Goal: Task Accomplishment & Management: Manage account settings

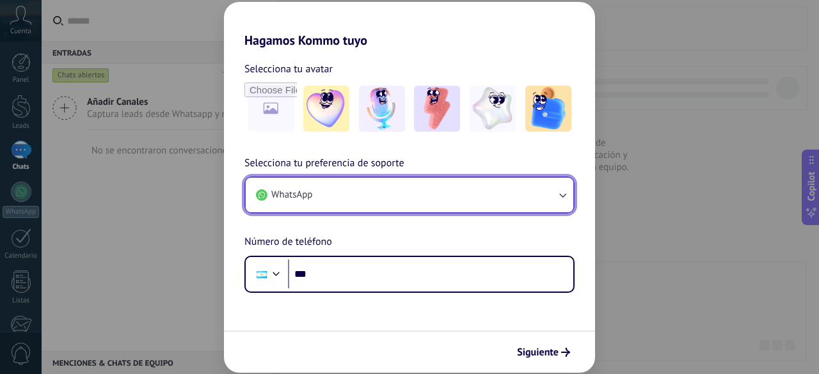
click at [383, 194] on button "WhatsApp" at bounding box center [409, 195] width 327 height 35
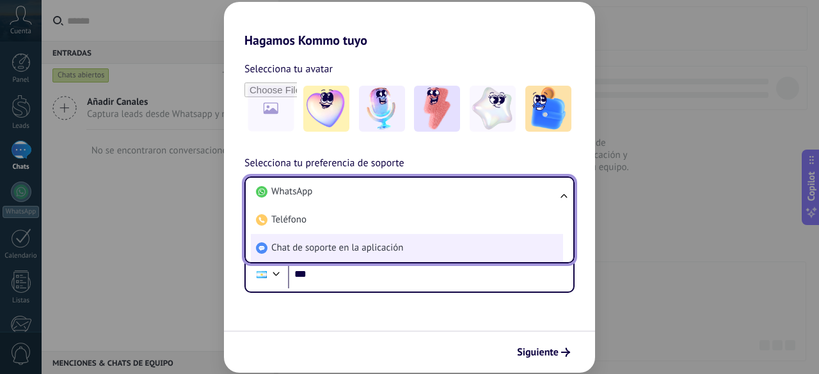
click at [343, 248] on span "Chat de soporte en la aplicación" at bounding box center [337, 248] width 132 height 13
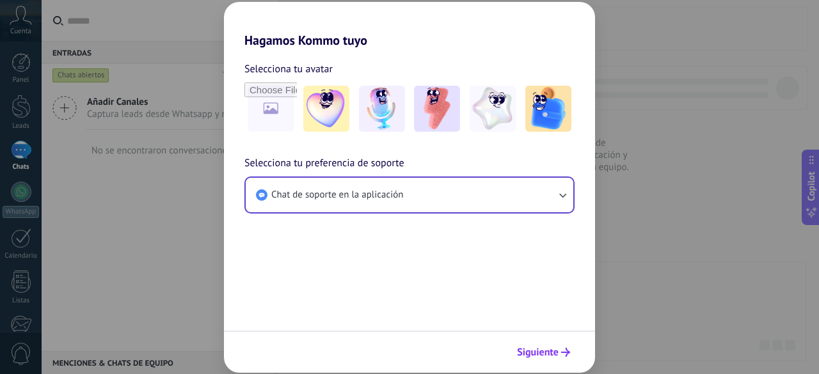
click at [542, 357] on span "Siguiente" at bounding box center [538, 352] width 42 height 9
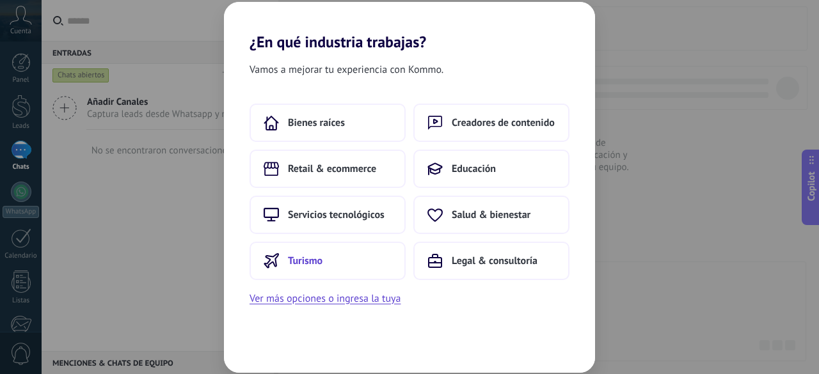
click at [315, 255] on span "Turismo" at bounding box center [305, 261] width 35 height 13
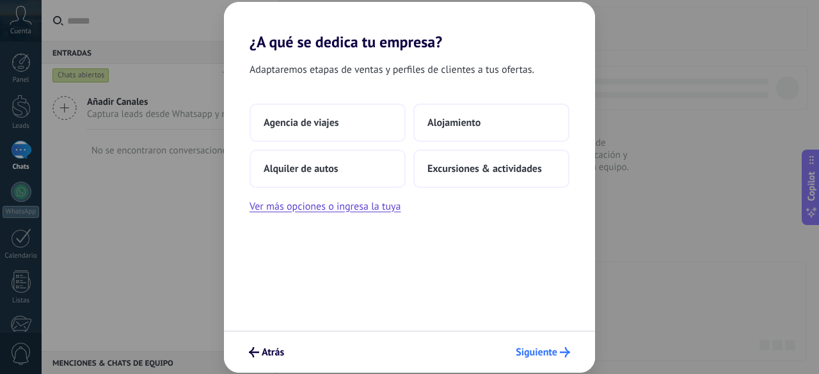
click at [532, 360] on button "Siguiente" at bounding box center [543, 353] width 66 height 22
click at [349, 121] on button "Agencia de viajes" at bounding box center [327, 123] width 156 height 38
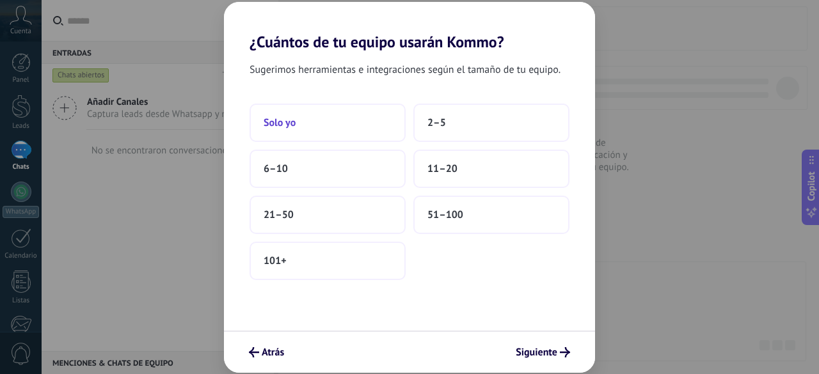
click at [287, 121] on span "Solo yo" at bounding box center [280, 122] width 32 height 13
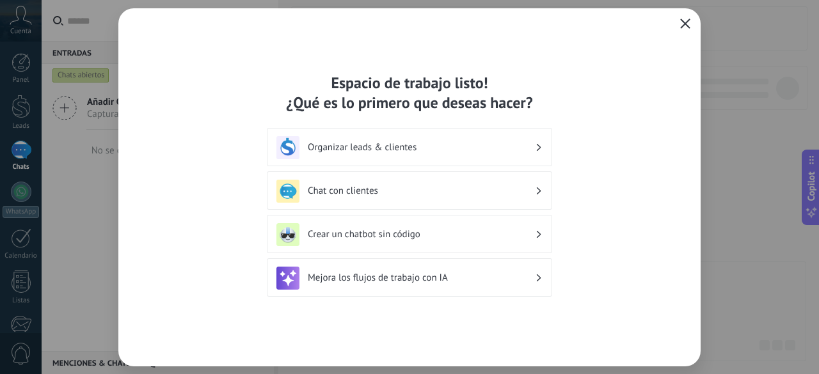
click at [693, 20] on button "button" at bounding box center [685, 24] width 17 height 18
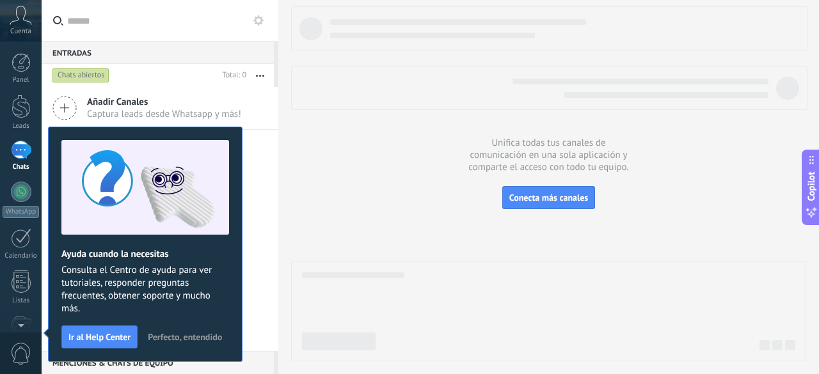
drag, startPoint x: 265, startPoint y: 188, endPoint x: 257, endPoint y: 199, distance: 13.7
click at [265, 188] on div "Añadir Canales Captura leads desde Whatsapp y más! No se encontraron conversaci…" at bounding box center [160, 219] width 237 height 264
click at [202, 341] on span "Perfecto, entendido" at bounding box center [185, 337] width 74 height 9
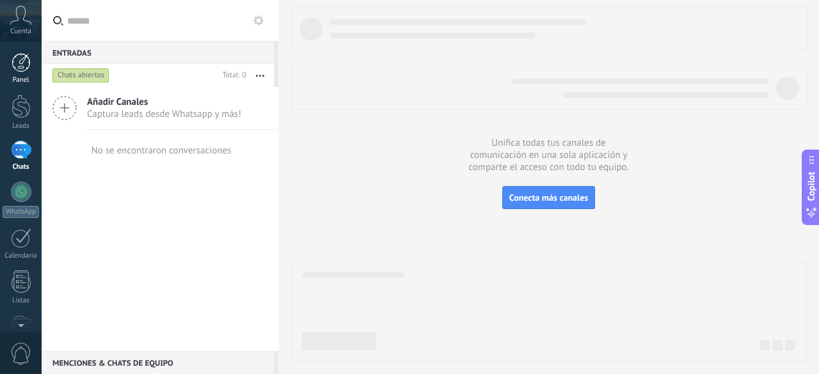
click at [24, 70] on div at bounding box center [21, 62] width 19 height 19
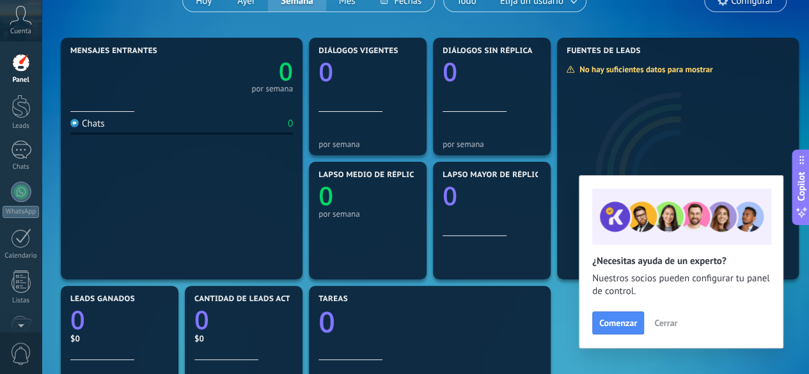
scroll to position [64, 0]
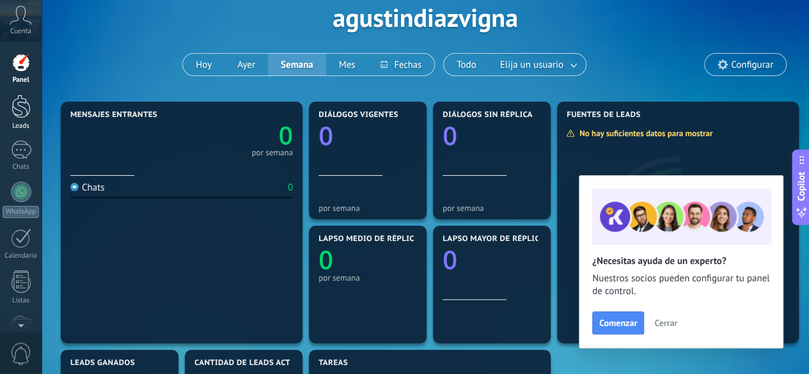
click at [24, 111] on div at bounding box center [21, 107] width 19 height 24
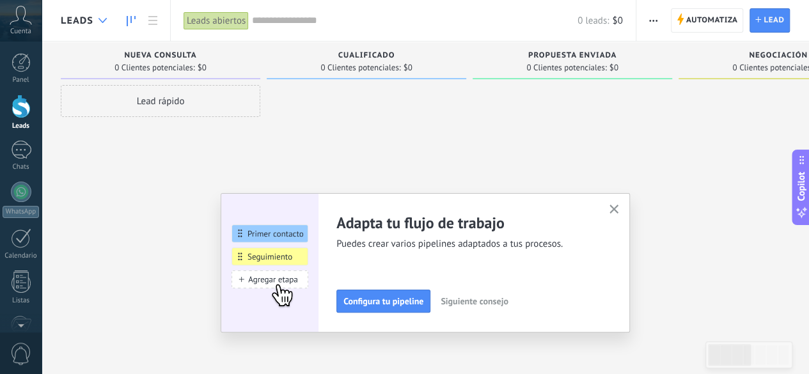
click at [97, 24] on div at bounding box center [102, 20] width 21 height 25
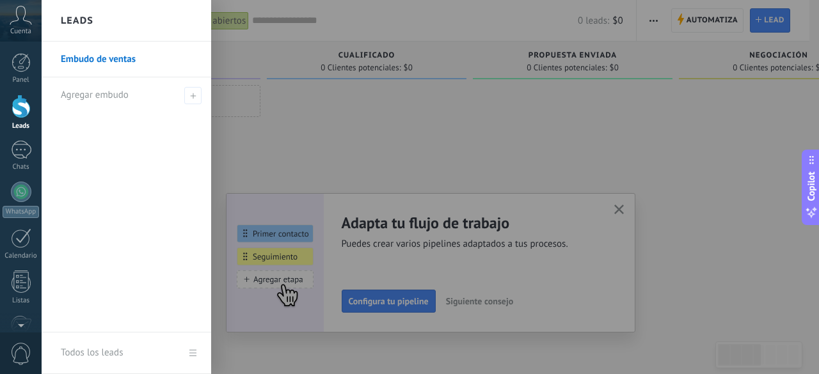
click at [615, 201] on div at bounding box center [451, 187] width 819 height 374
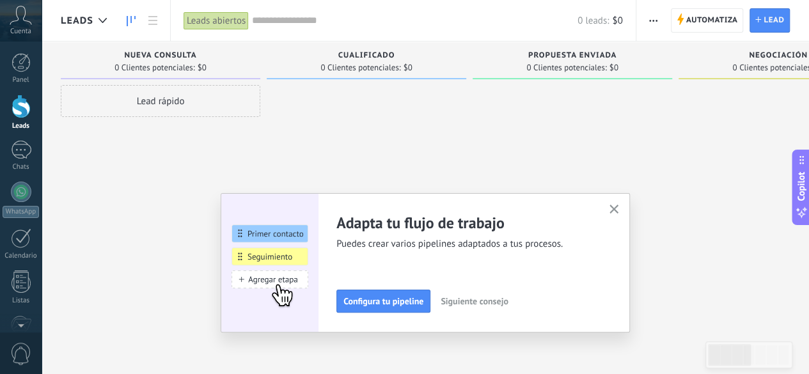
click at [615, 204] on button "button" at bounding box center [614, 209] width 16 height 17
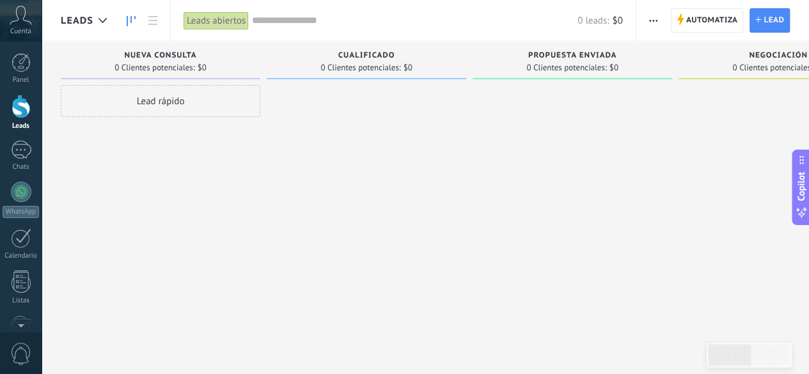
click at [151, 100] on div "Lead rápido" at bounding box center [161, 101] width 200 height 32
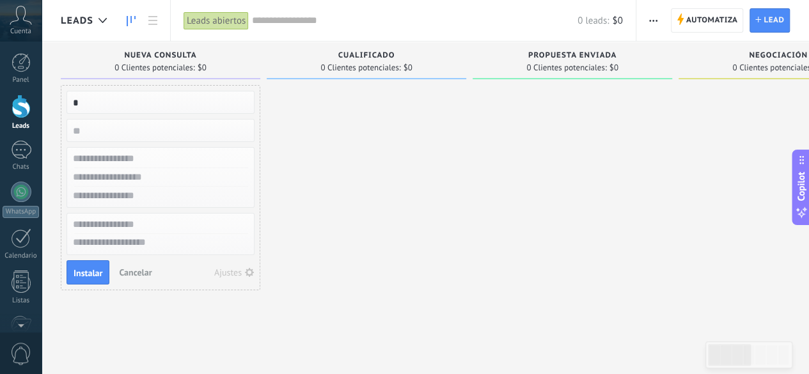
type input "*"
click at [88, 269] on span "Instalar" at bounding box center [88, 273] width 29 height 9
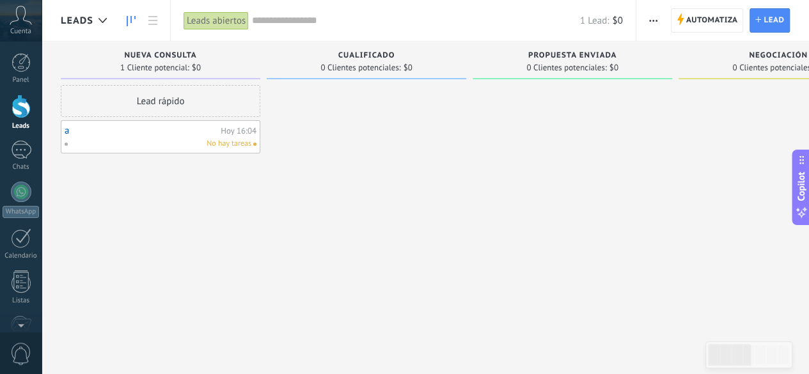
click at [74, 145] on span at bounding box center [71, 144] width 14 height 12
click at [111, 136] on input "text" at bounding box center [102, 132] width 64 height 12
click at [225, 188] on div "Lead rápido a [DATE] 16:04 No hay tareas" at bounding box center [161, 188] width 200 height 207
click at [78, 136] on div "a [DATE] 16:04 No hay tareas" at bounding box center [161, 137] width 192 height 26
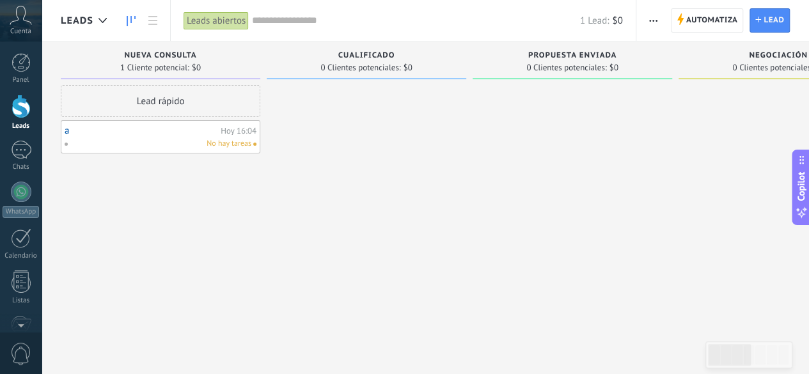
click at [72, 132] on link "a" at bounding box center [141, 130] width 153 height 11
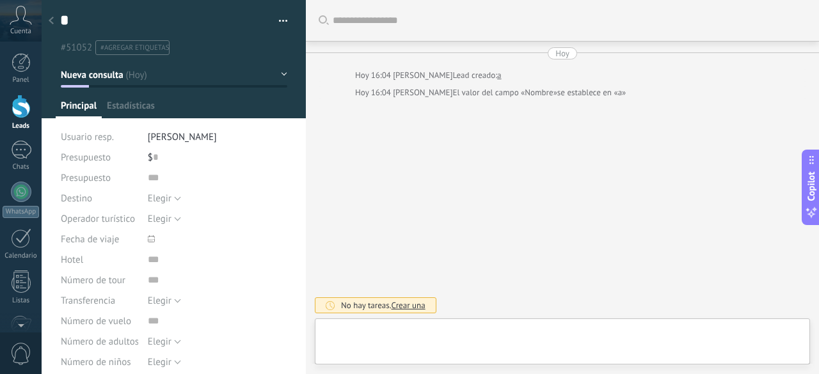
scroll to position [19, 0]
click at [113, 115] on span "Estadísticas" at bounding box center [131, 109] width 48 height 19
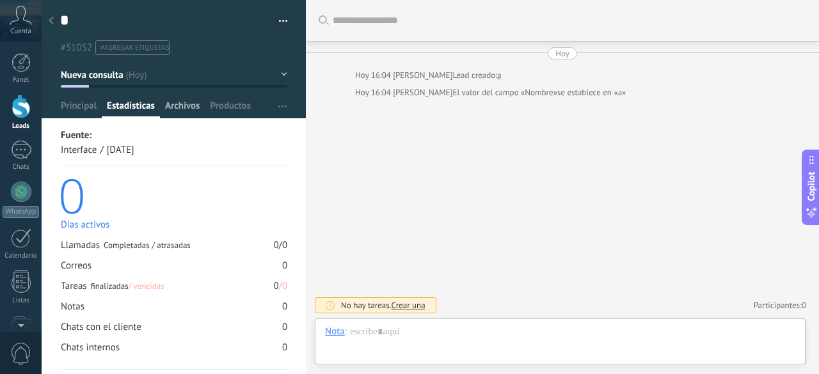
click at [182, 115] on span "Archivos" at bounding box center [182, 109] width 35 height 19
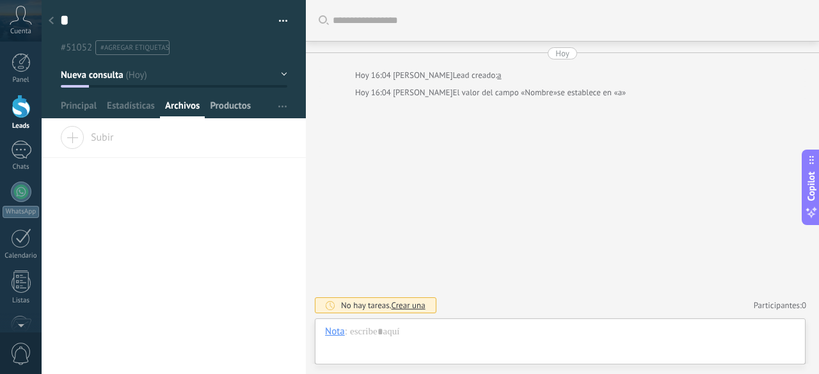
click at [246, 113] on span "Productos" at bounding box center [230, 109] width 41 height 19
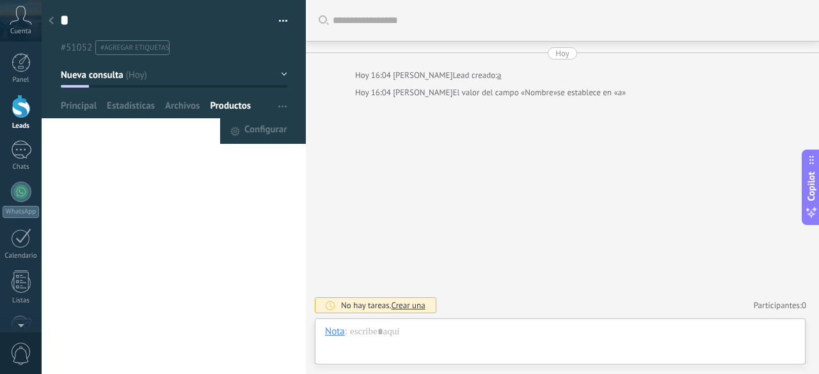
click at [273, 111] on button "button" at bounding box center [282, 106] width 19 height 24
click at [272, 127] on span "Configurar" at bounding box center [265, 131] width 42 height 26
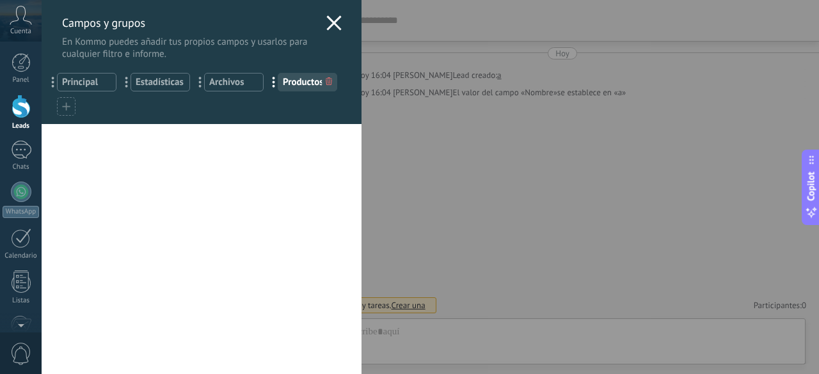
click at [63, 108] on icon at bounding box center [66, 106] width 8 height 8
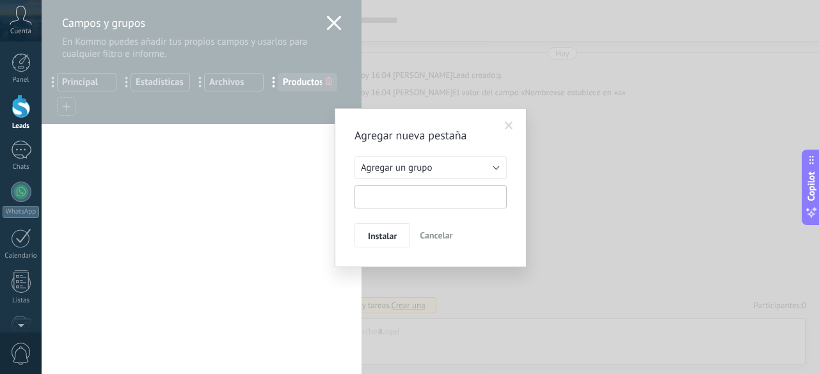
click at [400, 200] on input "text" at bounding box center [430, 196] width 152 height 23
type input "**********"
click at [388, 241] on span "Instalar" at bounding box center [382, 236] width 29 height 9
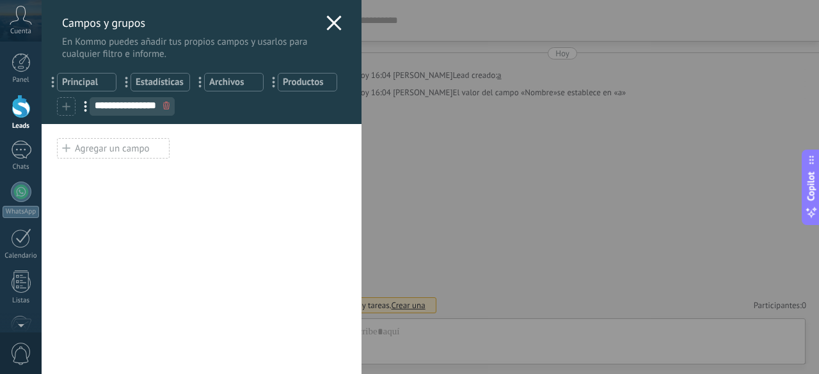
click at [110, 157] on div "Agregar un campo" at bounding box center [113, 148] width 113 height 20
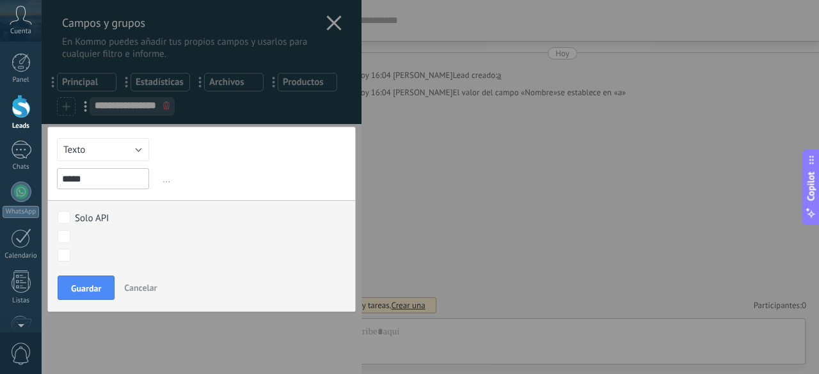
type input "*****"
click at [74, 290] on span "Guardar" at bounding box center [86, 288] width 30 height 9
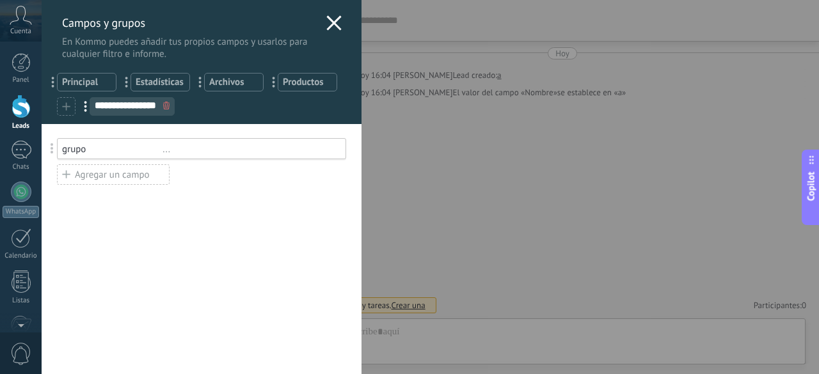
click at [485, 180] on div "**********" at bounding box center [430, 187] width 777 height 374
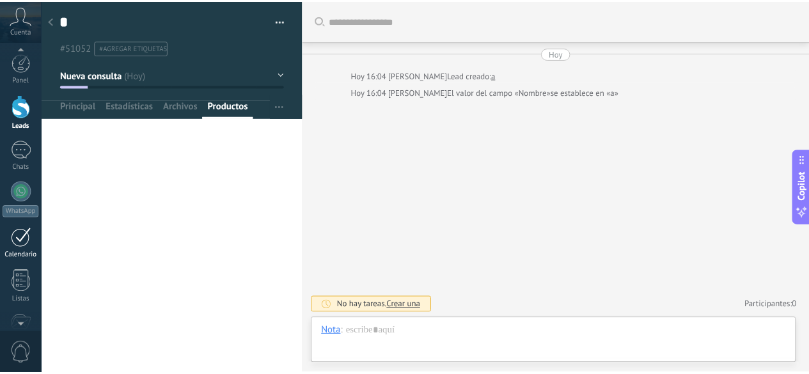
scroll to position [128, 0]
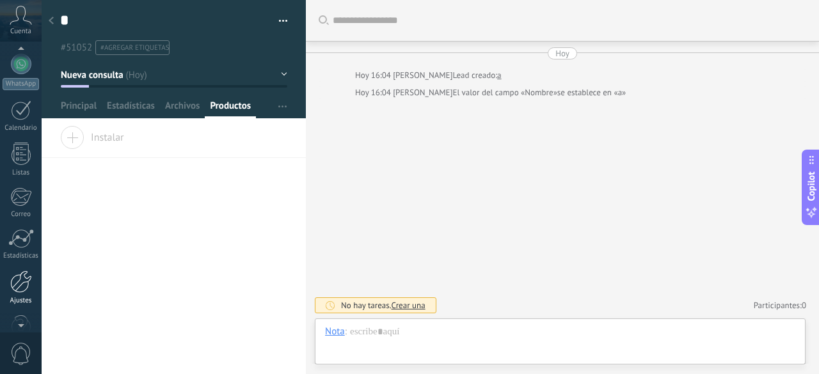
drag, startPoint x: 17, startPoint y: 278, endPoint x: 17, endPoint y: 297, distance: 19.2
click at [17, 278] on div at bounding box center [21, 282] width 22 height 22
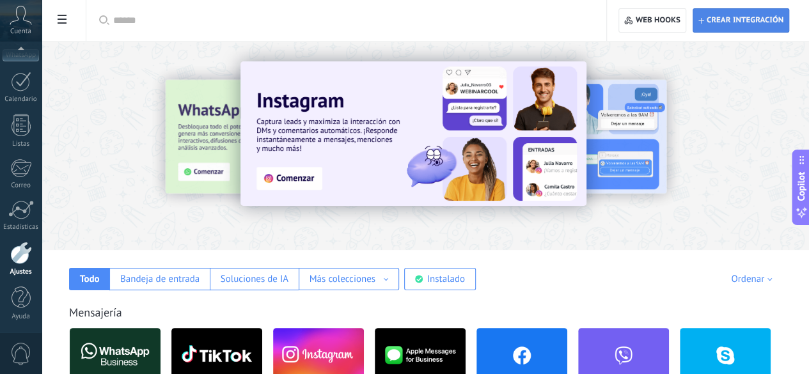
click at [741, 22] on span "Crear integración" at bounding box center [745, 20] width 77 height 10
type textarea "**********"
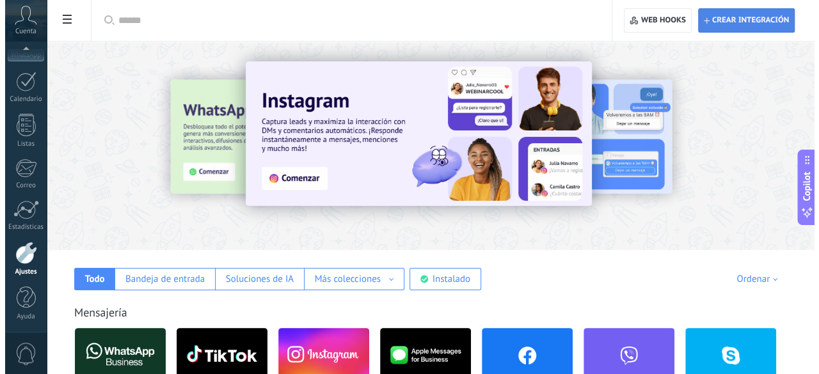
scroll to position [12, 0]
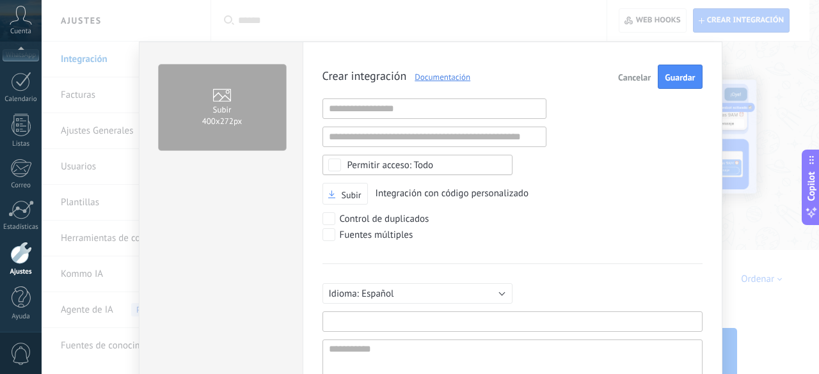
click at [366, 312] on input "text" at bounding box center [512, 322] width 380 height 20
click at [679, 79] on span "Guardar" at bounding box center [680, 77] width 30 height 9
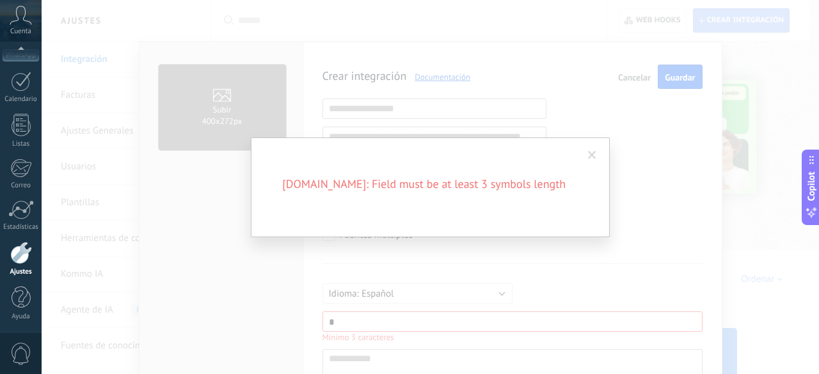
click at [591, 157] on span at bounding box center [592, 155] width 8 height 9
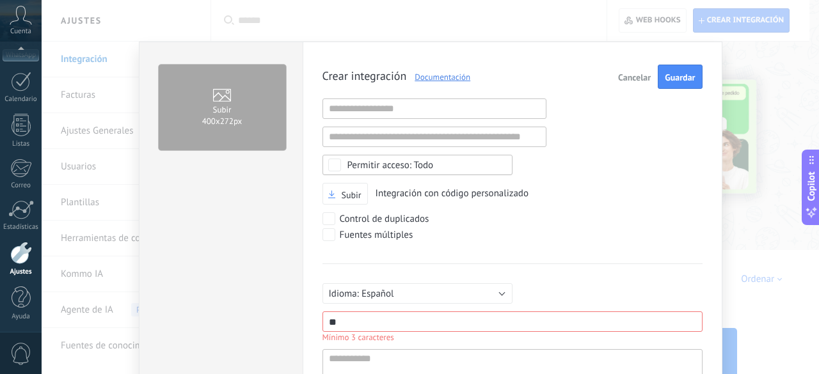
click at [377, 313] on input "**" at bounding box center [512, 322] width 380 height 20
type input "***"
click at [695, 71] on button "Guardar" at bounding box center [680, 77] width 44 height 24
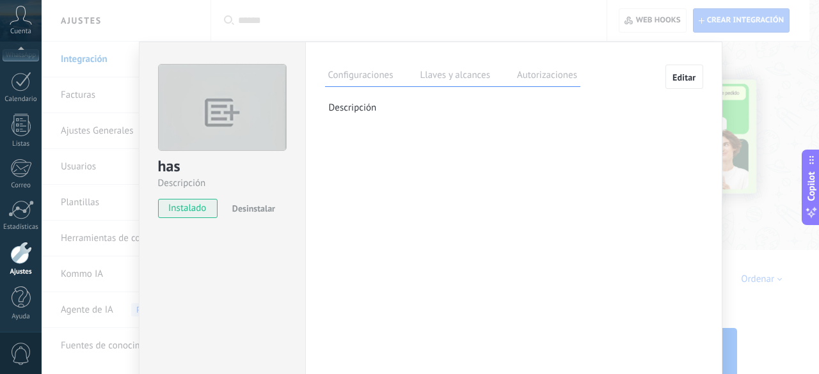
click at [461, 83] on label "Llaves y alcances" at bounding box center [455, 77] width 76 height 19
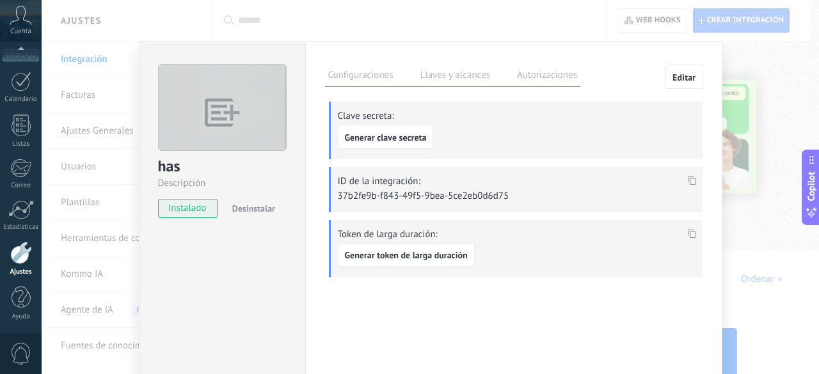
click at [687, 225] on div at bounding box center [691, 234] width 15 height 19
click at [419, 268] on div "Token de larga duración: Generar token de larga duración" at bounding box center [516, 249] width 374 height 58
click at [429, 255] on span "Generar token de larga duración" at bounding box center [406, 255] width 123 height 9
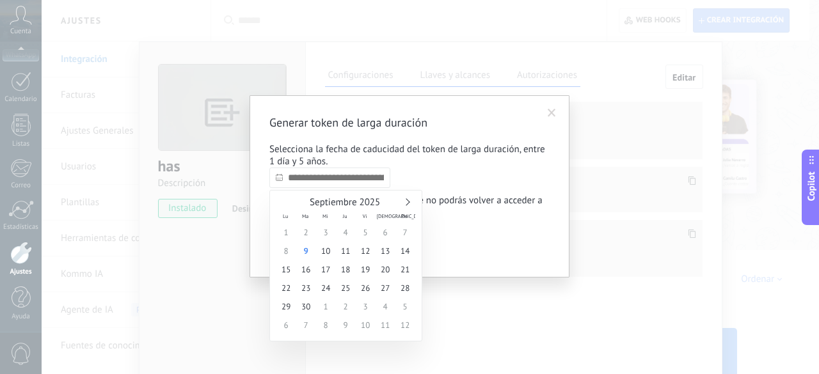
click at [333, 182] on input "text" at bounding box center [329, 178] width 121 height 20
type input "**********"
click at [391, 257] on span "13" at bounding box center [385, 251] width 20 height 19
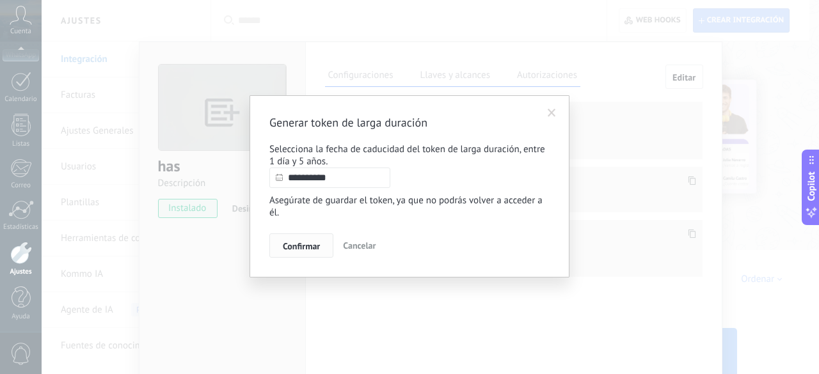
click at [288, 241] on button "Confirmar" at bounding box center [301, 245] width 64 height 24
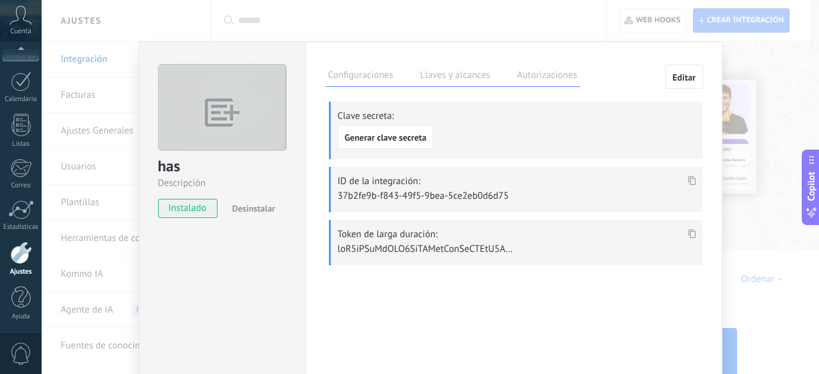
click at [641, 228] on p "Token de larga duración:" at bounding box center [517, 234] width 358 height 12
click at [691, 229] on icon at bounding box center [692, 233] width 8 height 9
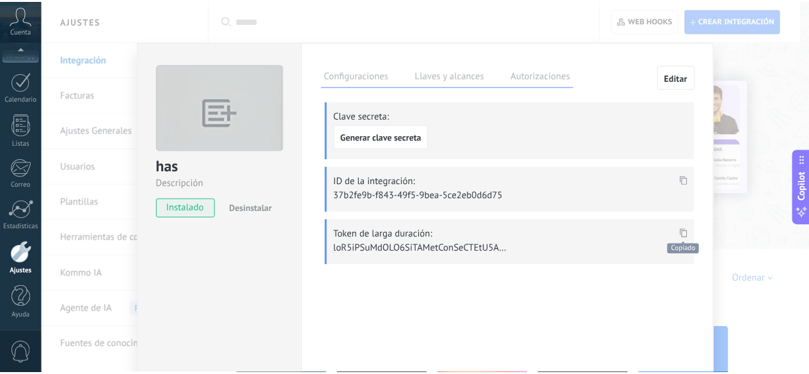
scroll to position [766, 0]
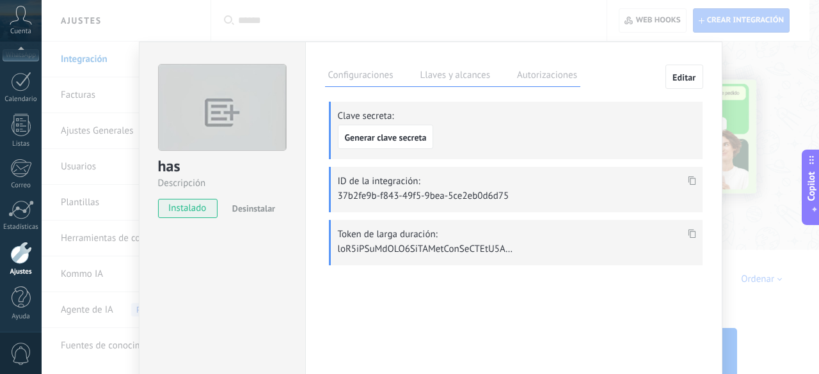
click at [757, 233] on div "has Descripción instalado Desinstalar Configuraciones Llaves y alcances Autoriz…" at bounding box center [430, 187] width 777 height 374
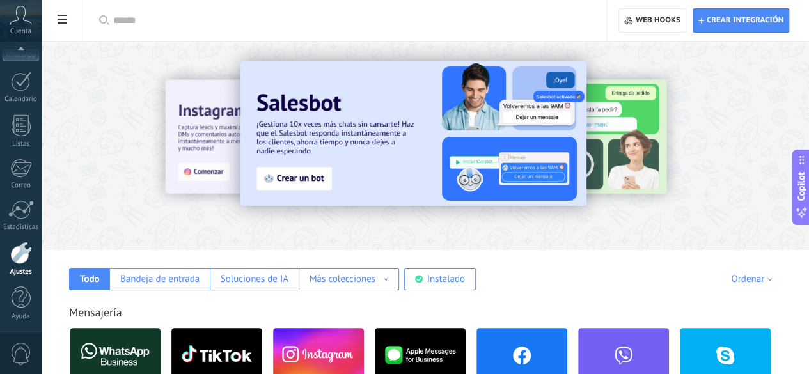
scroll to position [0, 0]
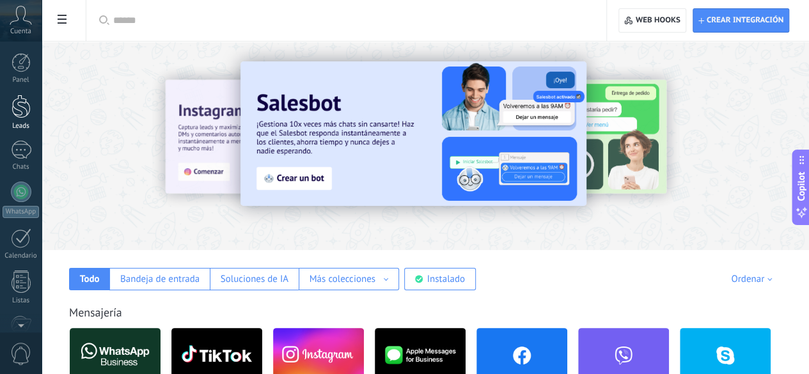
click at [16, 108] on div at bounding box center [21, 107] width 19 height 24
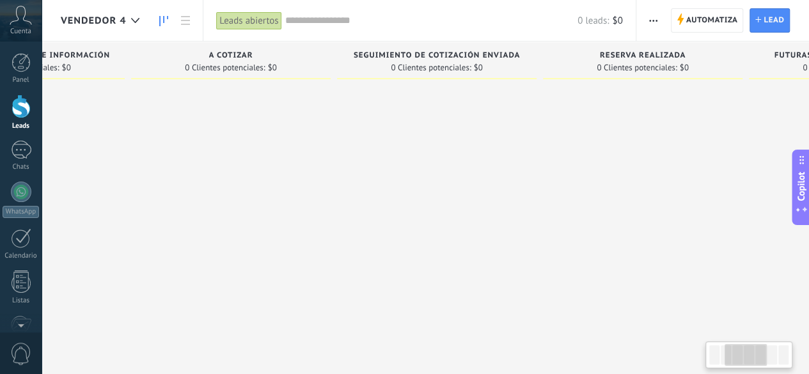
drag, startPoint x: 592, startPoint y: 134, endPoint x: 216, endPoint y: 139, distance: 375.5
click at [154, 134] on div at bounding box center [231, 188] width 200 height 207
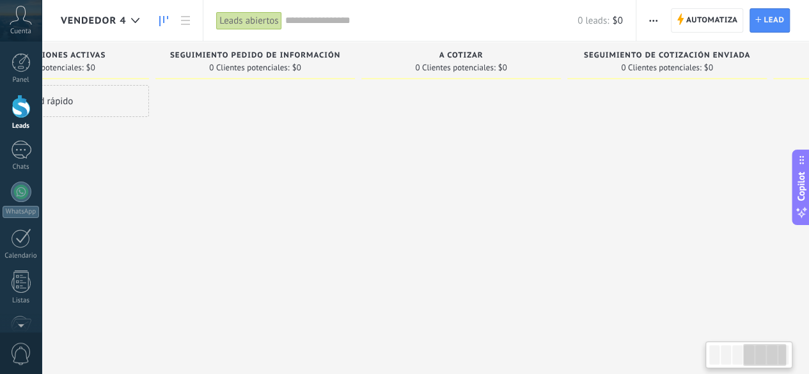
drag, startPoint x: 615, startPoint y: 162, endPoint x: 818, endPoint y: 187, distance: 205.0
click at [809, 187] on html ".abccls-1,.abccls-2{fill-rule:evenodd}.abccls-2{fill:#fff} .abfcls-1{fill:none}…" at bounding box center [404, 187] width 809 height 374
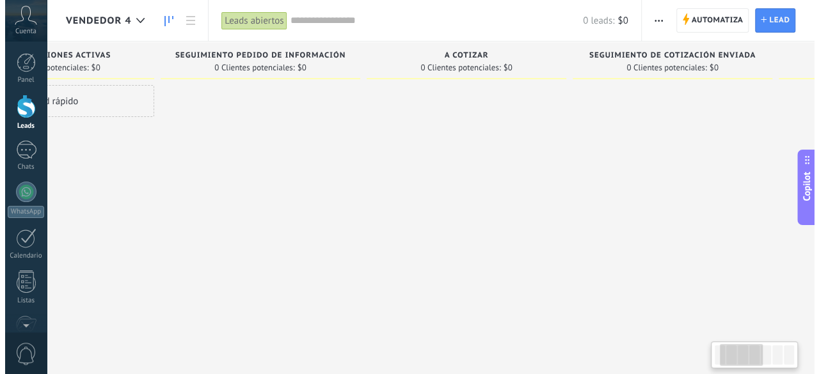
scroll to position [0, 0]
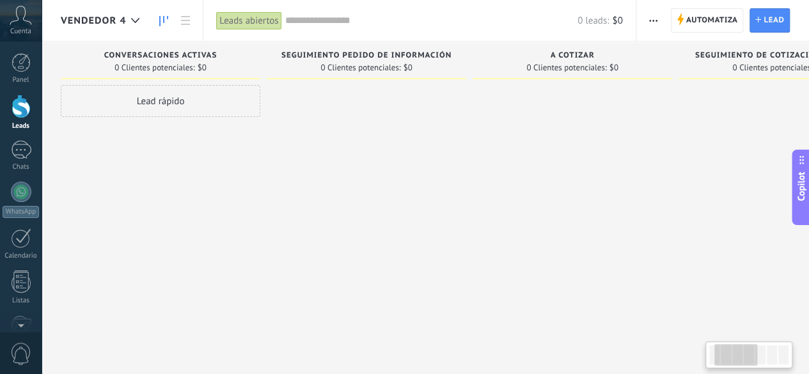
drag, startPoint x: 404, startPoint y: 181, endPoint x: 492, endPoint y: 181, distance: 88.3
click at [436, 181] on div "Leads Entrantes Solicitudes: 0 0 0 0 0 0 0 0 0 Conversaciones Activas 0 Cliente…" at bounding box center [788, 167] width 1455 height 251
drag, startPoint x: 173, startPoint y: 107, endPoint x: 194, endPoint y: 112, distance: 22.3
click at [194, 112] on div "Lead rápido" at bounding box center [161, 101] width 200 height 32
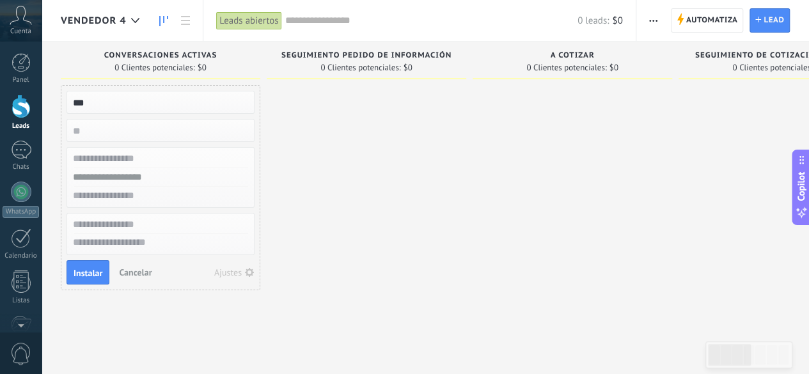
type input "***"
click at [376, 159] on div at bounding box center [367, 189] width 200 height 209
click at [88, 278] on button "Instalar" at bounding box center [88, 272] width 43 height 24
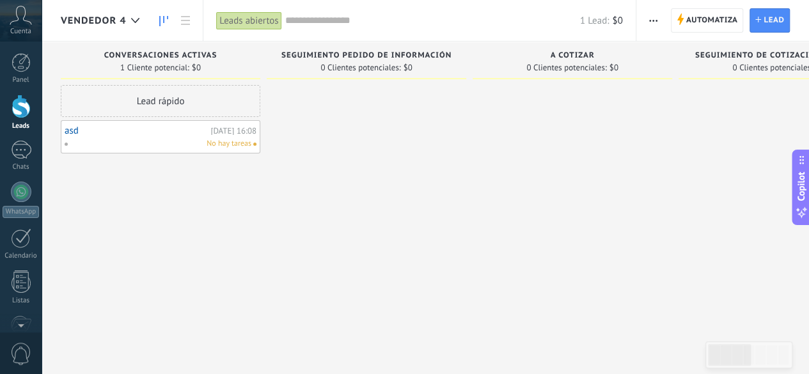
scroll to position [157, 0]
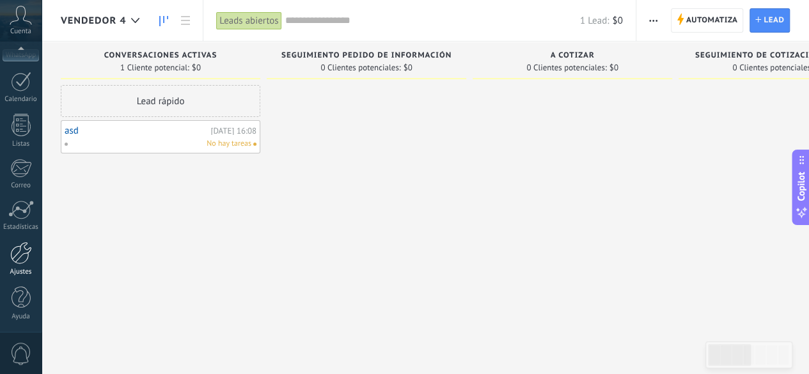
click at [20, 269] on div "Ajustes" at bounding box center [21, 272] width 37 height 8
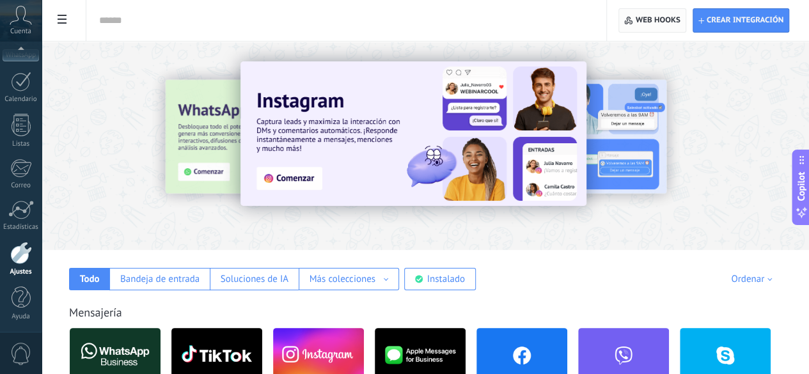
click at [653, 28] on span "Web hooks 0" at bounding box center [652, 20] width 56 height 23
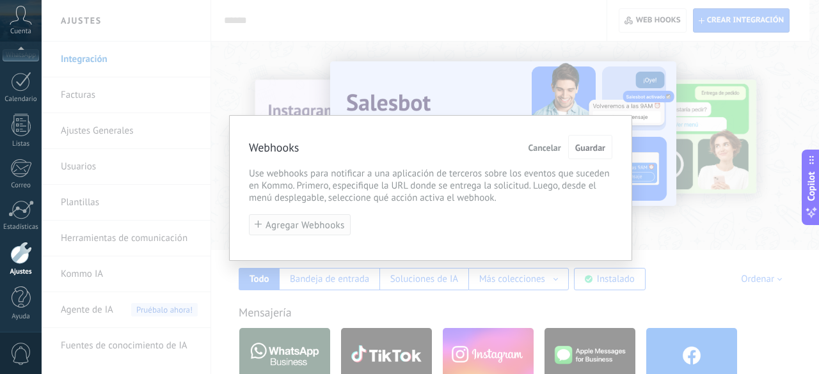
click at [290, 226] on span "Agregar Webhooks" at bounding box center [304, 226] width 79 height 10
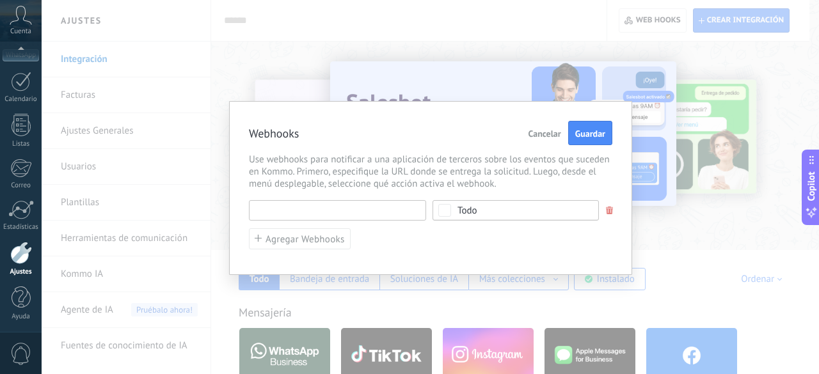
click at [301, 209] on input "text" at bounding box center [337, 210] width 177 height 20
paste input "**********"
type input "**********"
click at [507, 208] on span "Todo" at bounding box center [519, 211] width 125 height 10
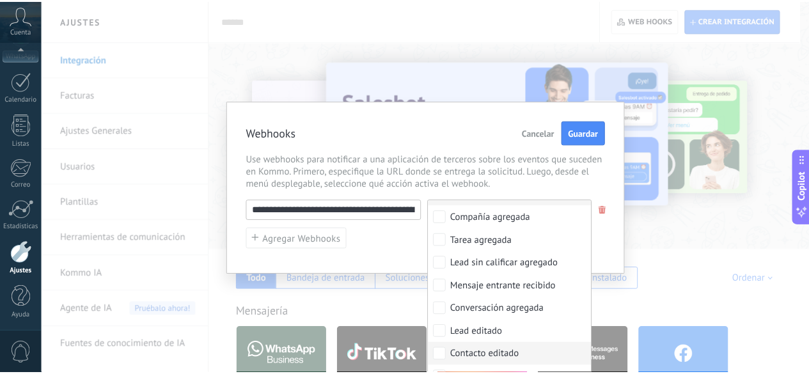
scroll to position [128, 0]
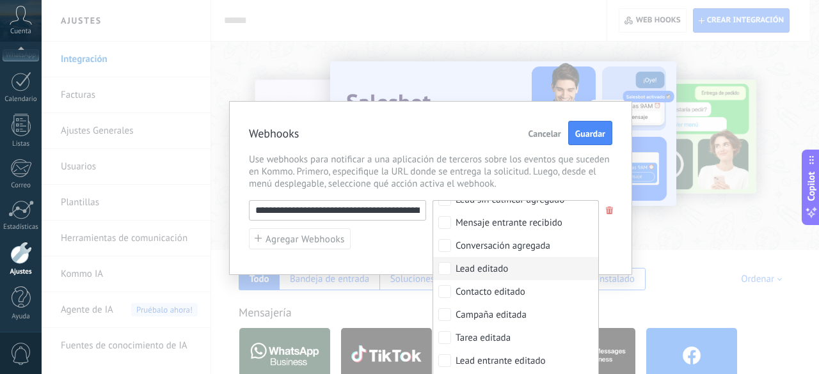
click at [525, 265] on label "Lead editado" at bounding box center [515, 268] width 165 height 23
click at [590, 131] on span "Guardar" at bounding box center [589, 133] width 30 height 9
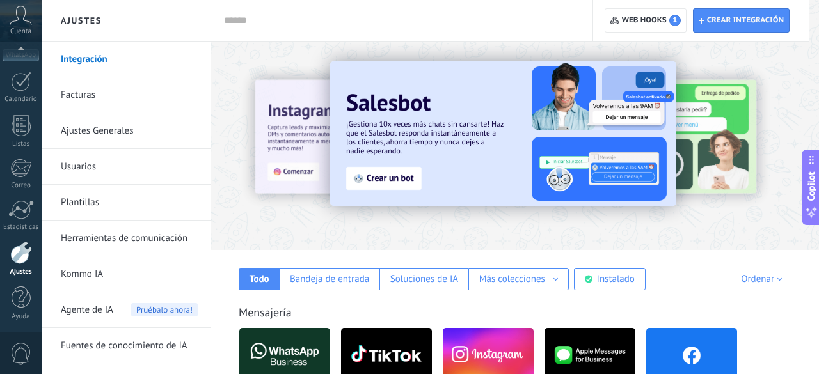
click at [461, 35] on div at bounding box center [430, 187] width 777 height 374
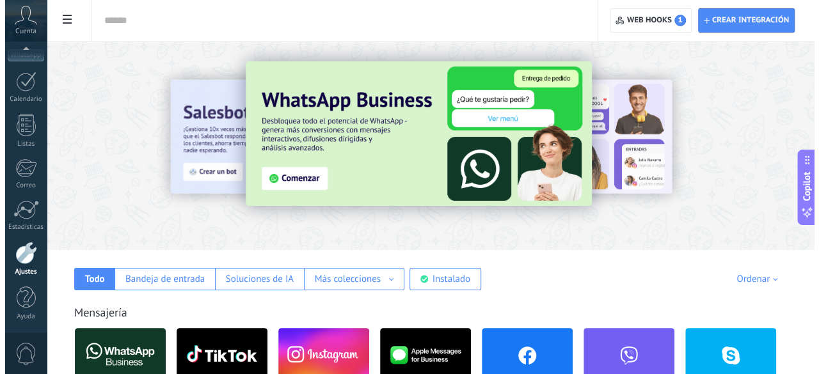
scroll to position [0, 0]
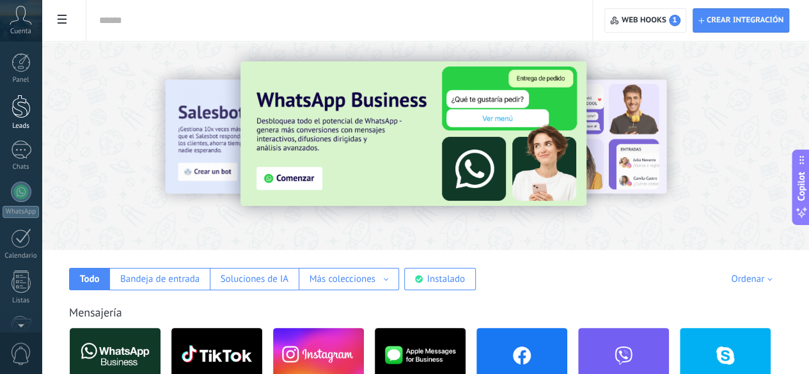
click at [27, 105] on div at bounding box center [21, 107] width 19 height 24
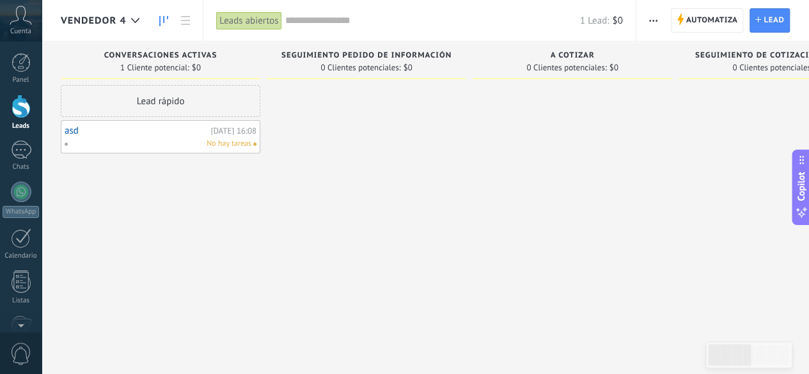
click at [75, 133] on link "asd" at bounding box center [136, 130] width 143 height 11
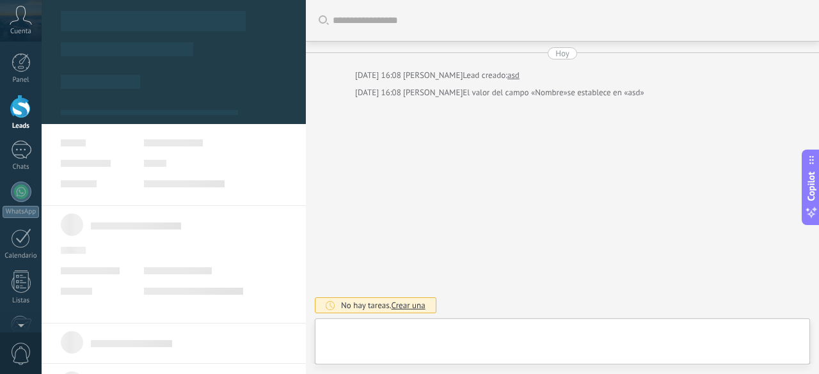
type textarea "***"
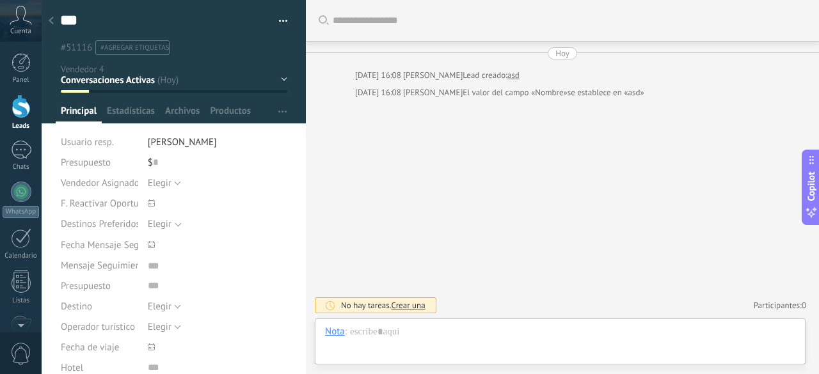
click at [198, 114] on span "Archivos" at bounding box center [182, 114] width 35 height 19
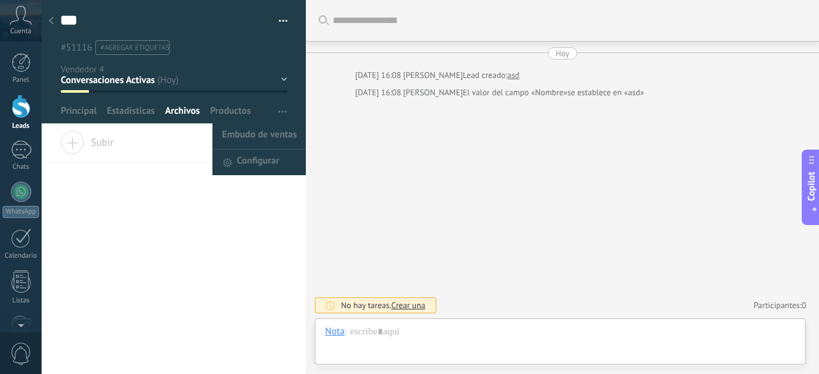
click at [278, 114] on span "button" at bounding box center [282, 111] width 8 height 24
click at [266, 139] on span "Embudo de ventas" at bounding box center [259, 136] width 75 height 26
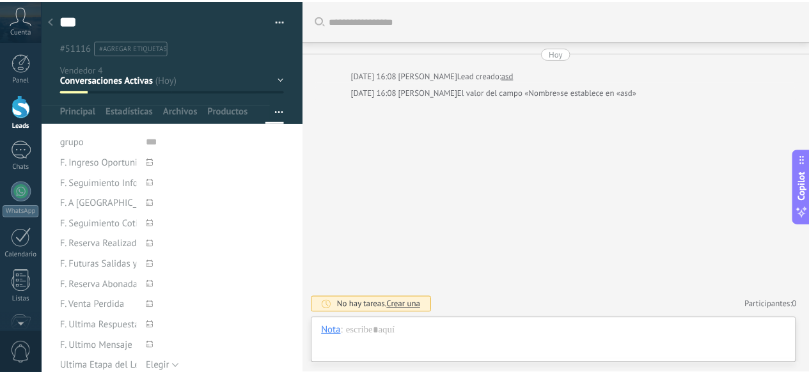
scroll to position [96, 0]
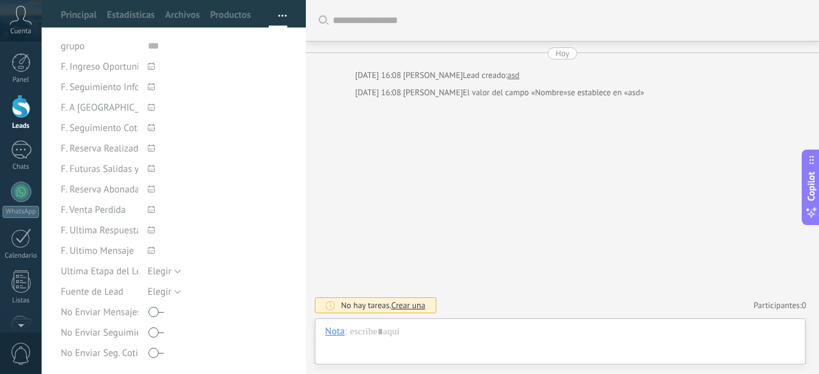
click at [32, 101] on link "Leads" at bounding box center [21, 113] width 42 height 36
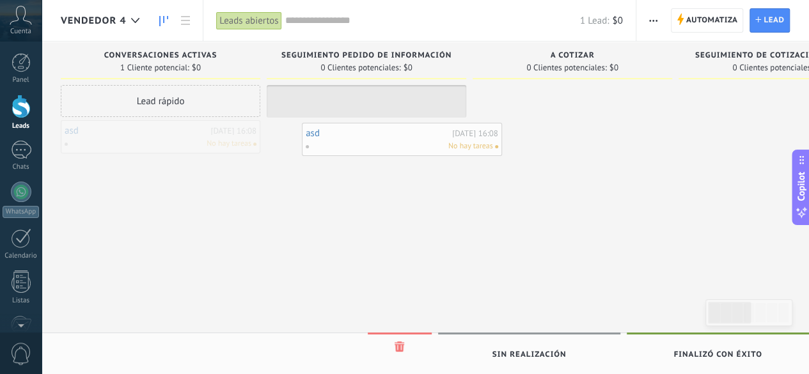
drag, startPoint x: 155, startPoint y: 139, endPoint x: 381, endPoint y: 136, distance: 225.8
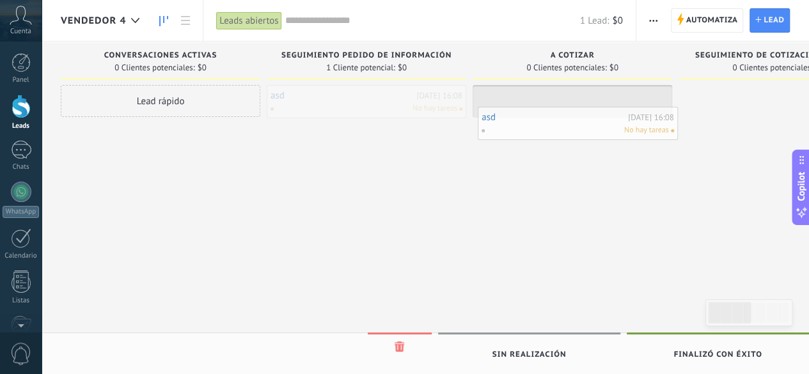
drag, startPoint x: 317, startPoint y: 107, endPoint x: 528, endPoint y: 129, distance: 212.2
